Goal: Communication & Community: Connect with others

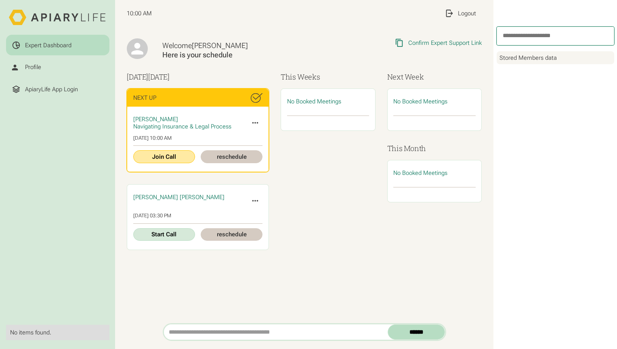
click at [167, 155] on link "Join Call" at bounding box center [164, 156] width 62 height 13
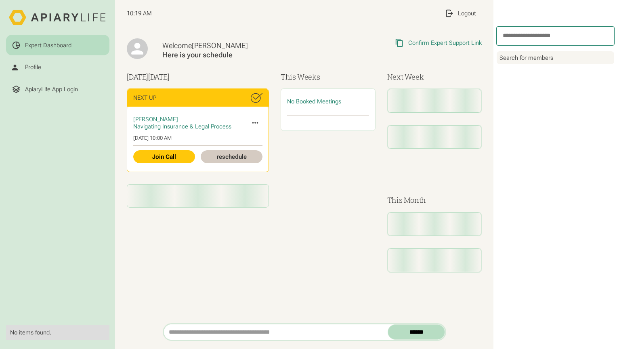
click at [448, 42] on html "Expert Dashboard Profile ApiaryLife App Login No items found. 10:19 AM My Profi…" at bounding box center [308, 174] width 617 height 349
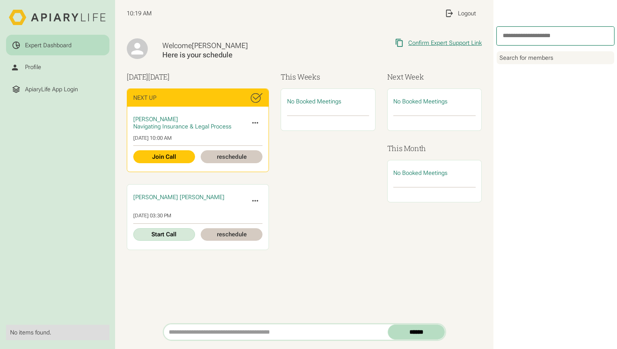
click at [448, 42] on div "Confirm Expert Support Link" at bounding box center [444, 42] width 73 height 7
